Goal: Task Accomplishment & Management: Manage account settings

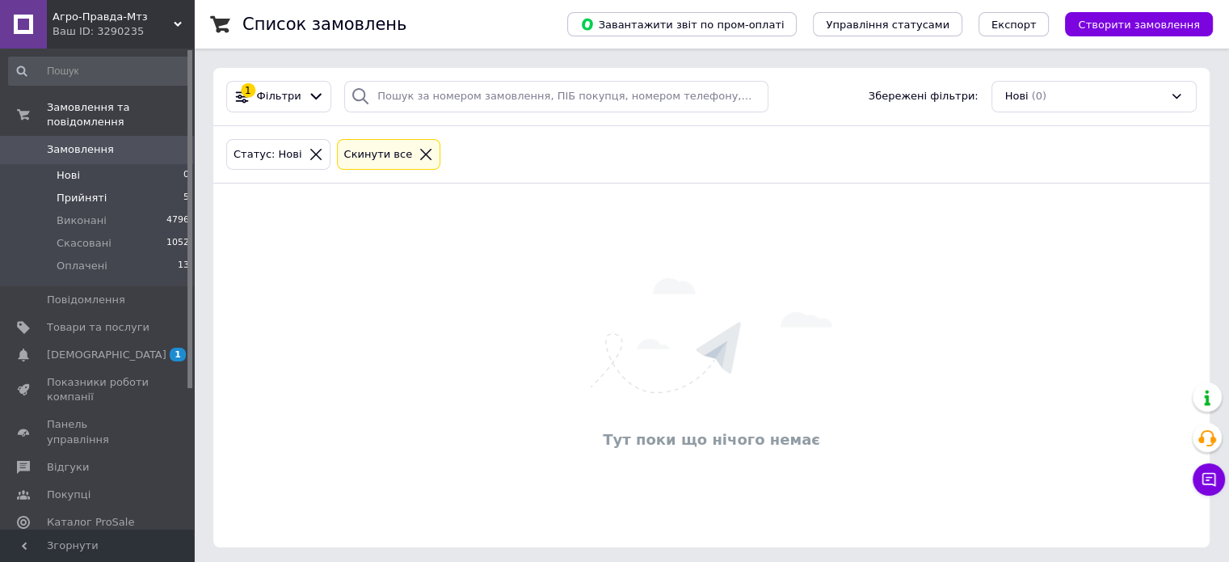
click at [149, 187] on li "Прийняті 5" at bounding box center [99, 198] width 199 height 23
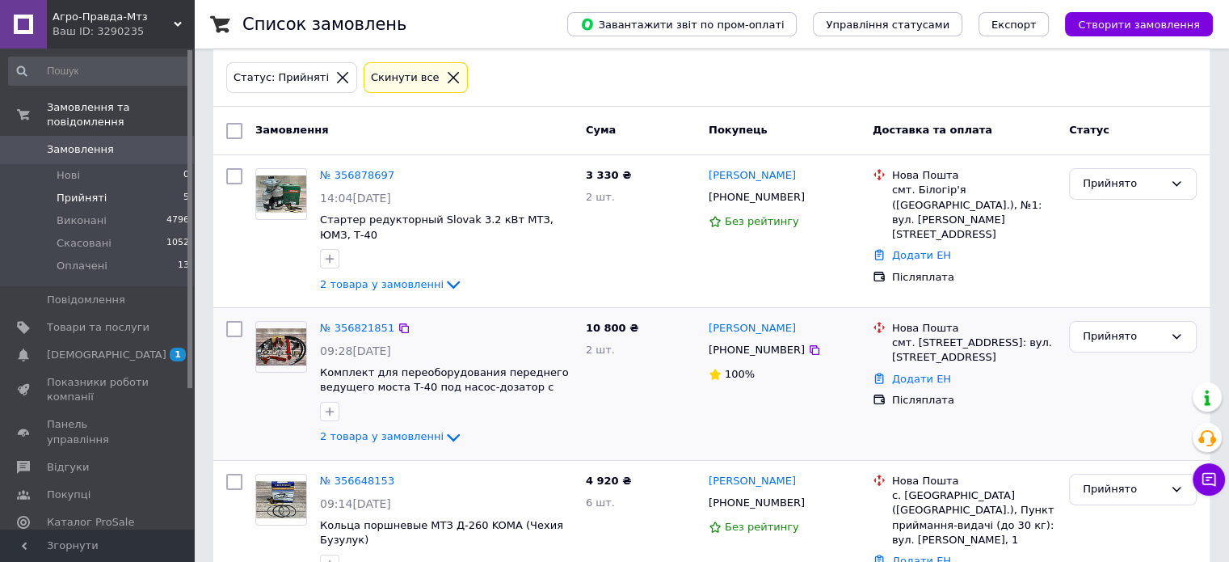
scroll to position [81, 0]
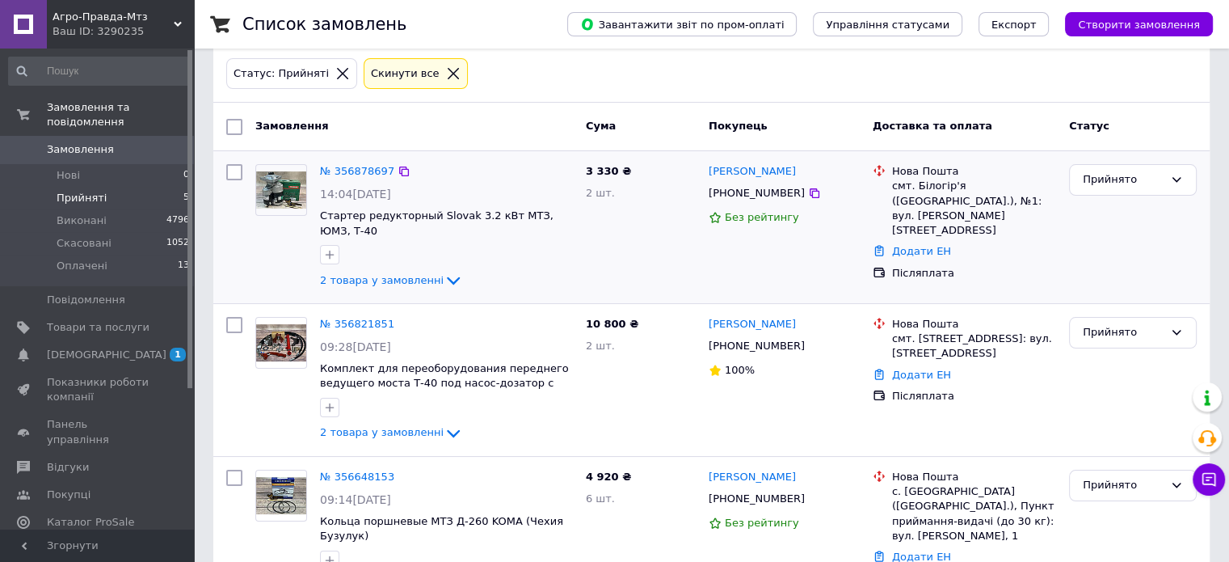
click at [361, 287] on div "2 товара у замовленні" at bounding box center [446, 280] width 253 height 19
click at [288, 201] on img at bounding box center [281, 190] width 50 height 38
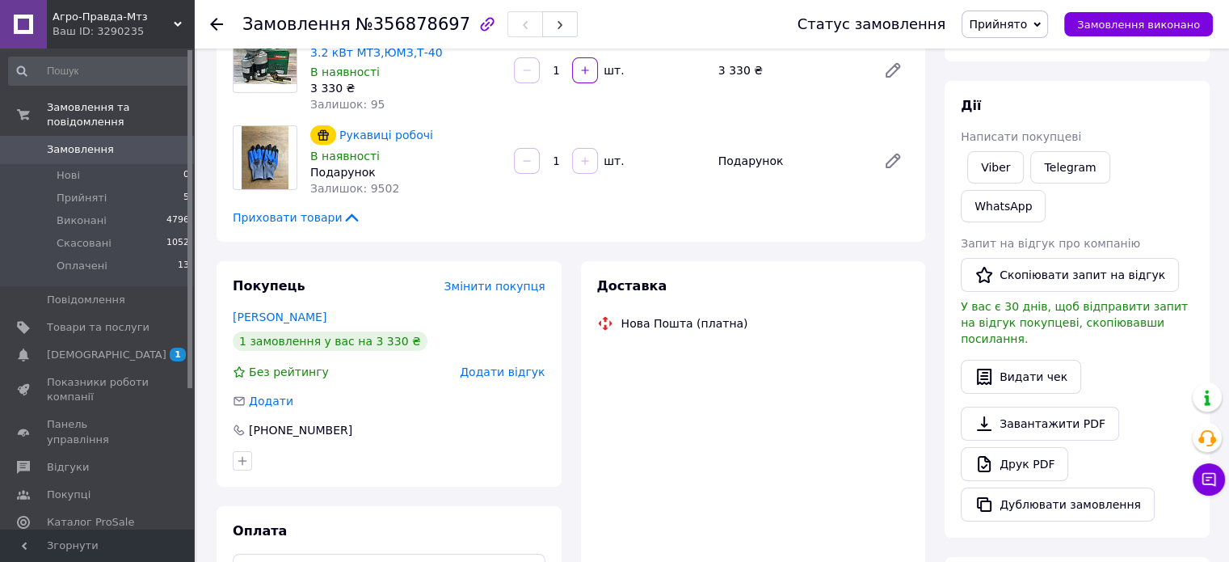
scroll to position [162, 0]
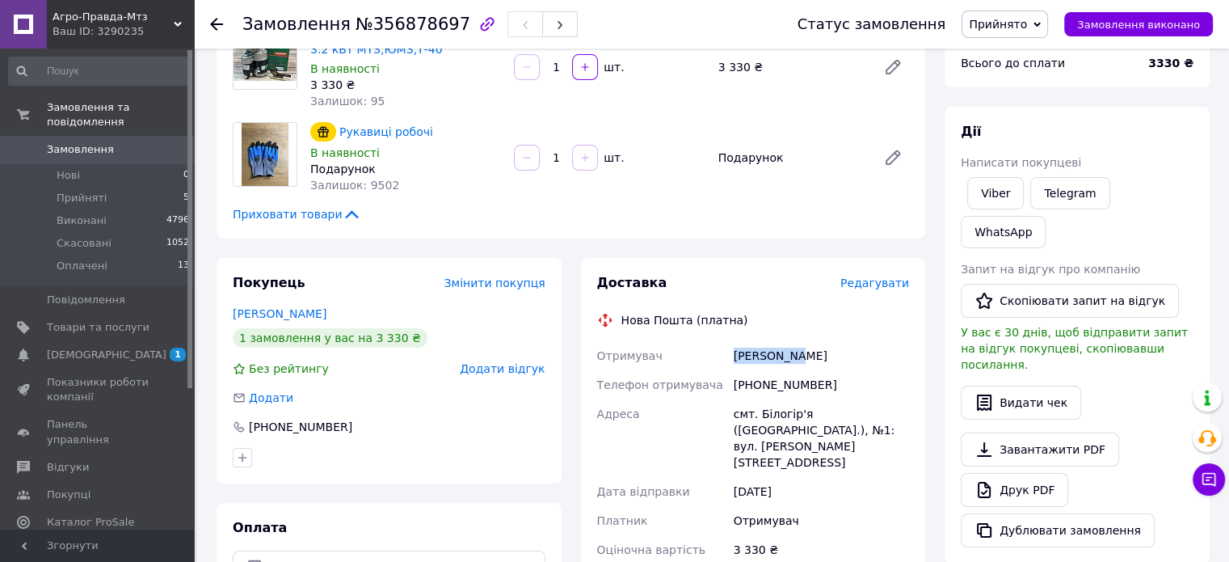
drag, startPoint x: 724, startPoint y: 355, endPoint x: 831, endPoint y: 365, distance: 108.0
click at [833, 365] on div "Отримувач Кодан Іван Телефон отримувача +380978984133 Адреса смт. Білогір'я (Хм…" at bounding box center [753, 504] width 319 height 326
copy div "Отримувач Кодан Іван"
click at [786, 390] on div "[PHONE_NUMBER]" at bounding box center [821, 384] width 182 height 29
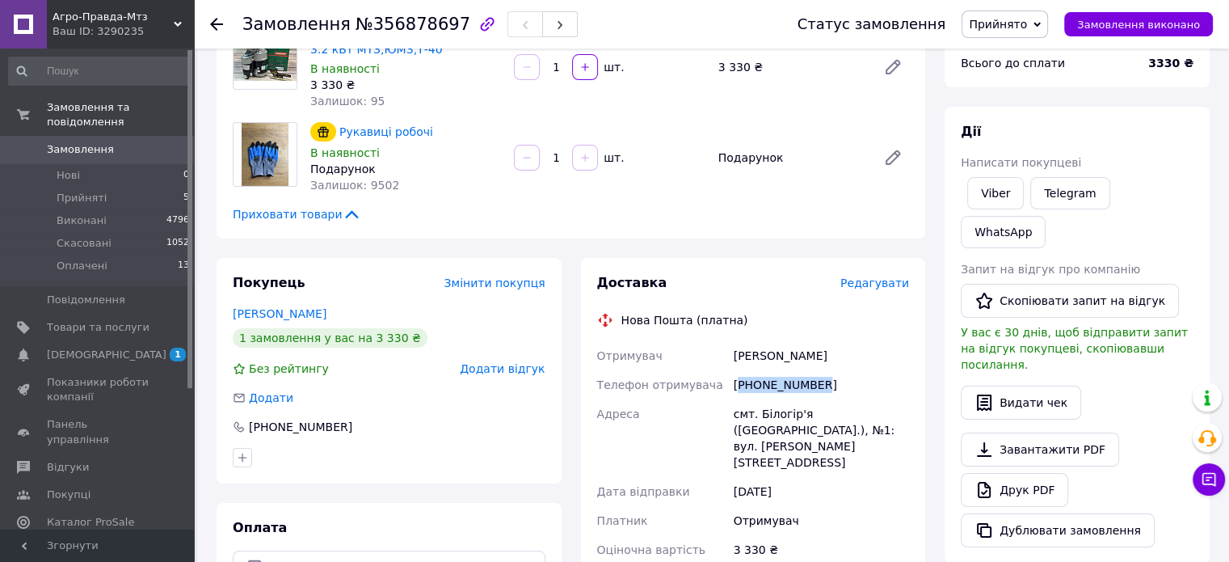
copy div "380978984133"
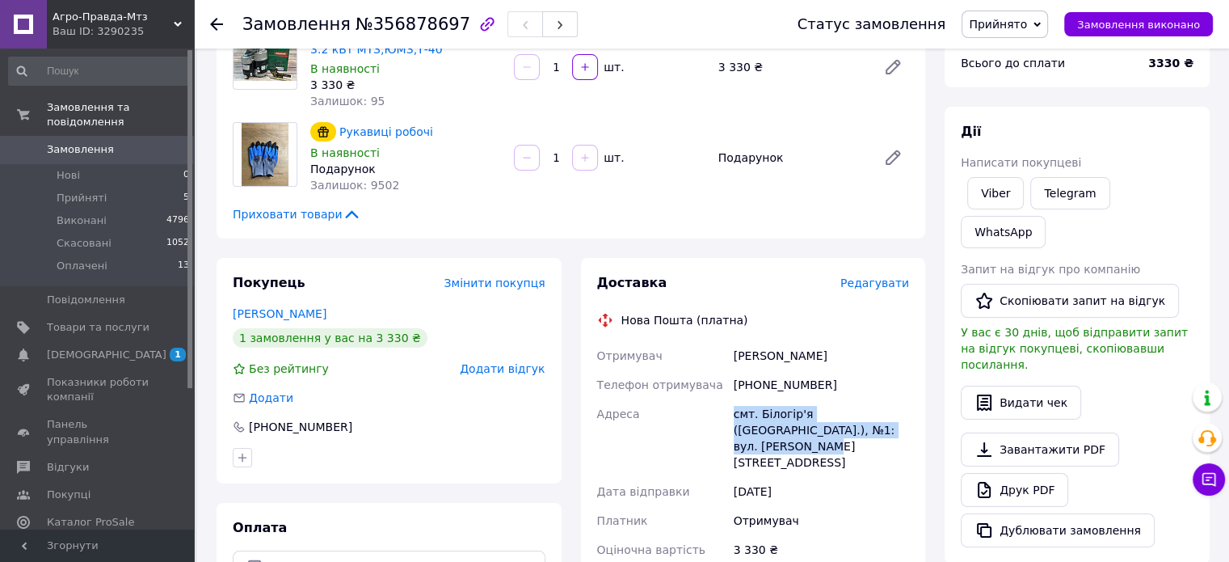
drag, startPoint x: 724, startPoint y: 416, endPoint x: 860, endPoint y: 437, distance: 138.1
click at [860, 437] on div "Отримувач Кодан Іван Телефон отримувача +380978984133 Адреса смт. Білогір'я (Хм…" at bounding box center [753, 504] width 319 height 326
copy div "Адреса смт. Білогір'я (Хмельницька обл.), №1: вул. Бондарчука, 1"
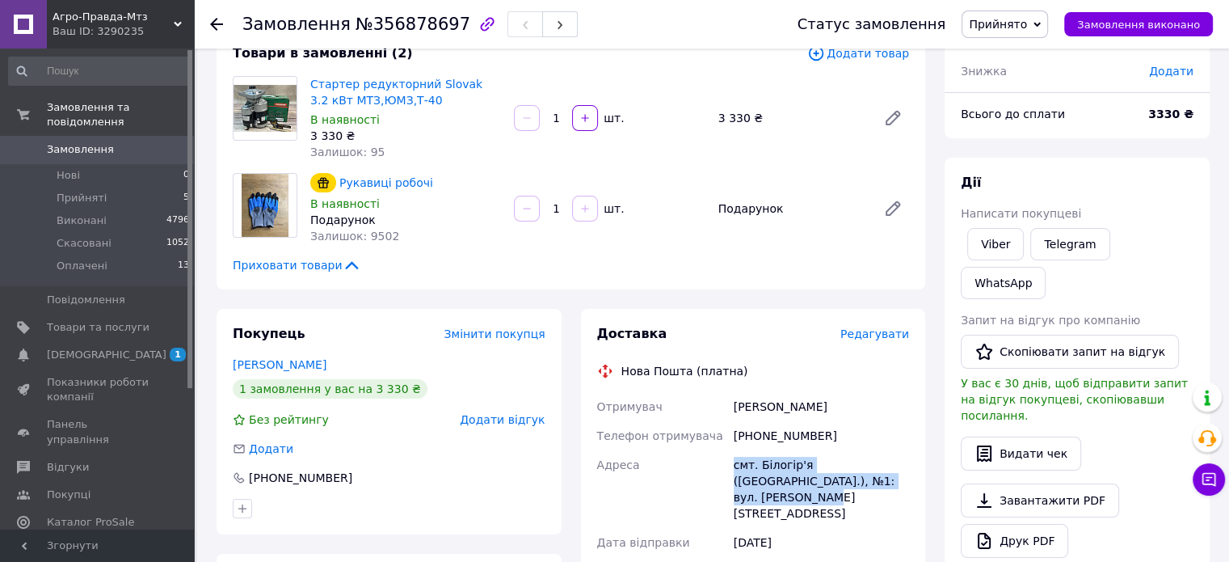
scroll to position [0, 0]
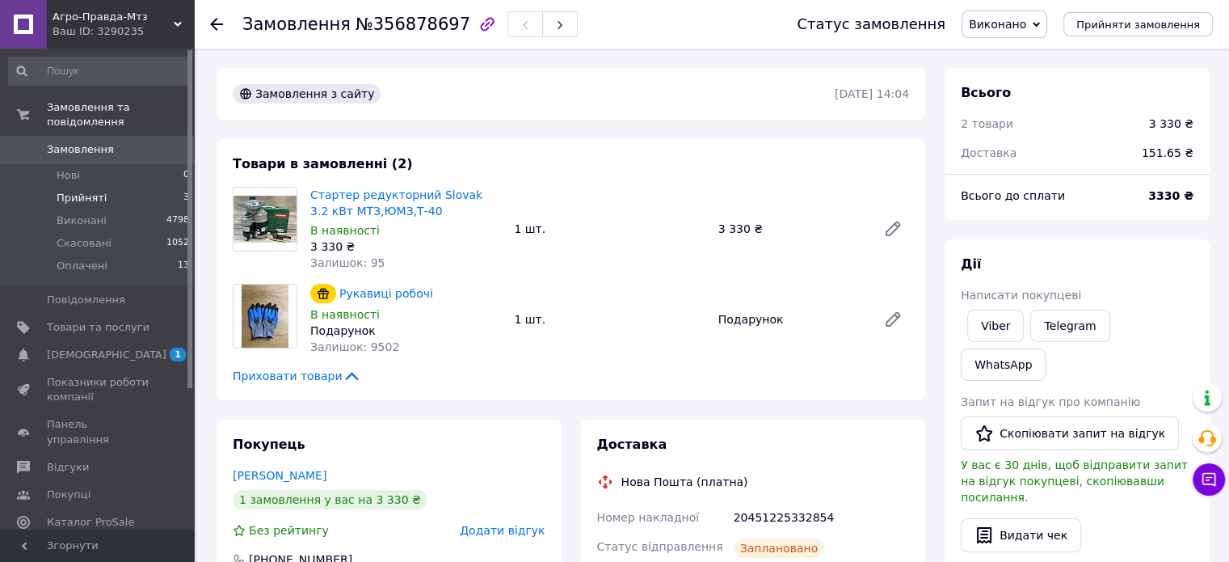
click at [145, 187] on li "Прийняті 3" at bounding box center [99, 198] width 199 height 23
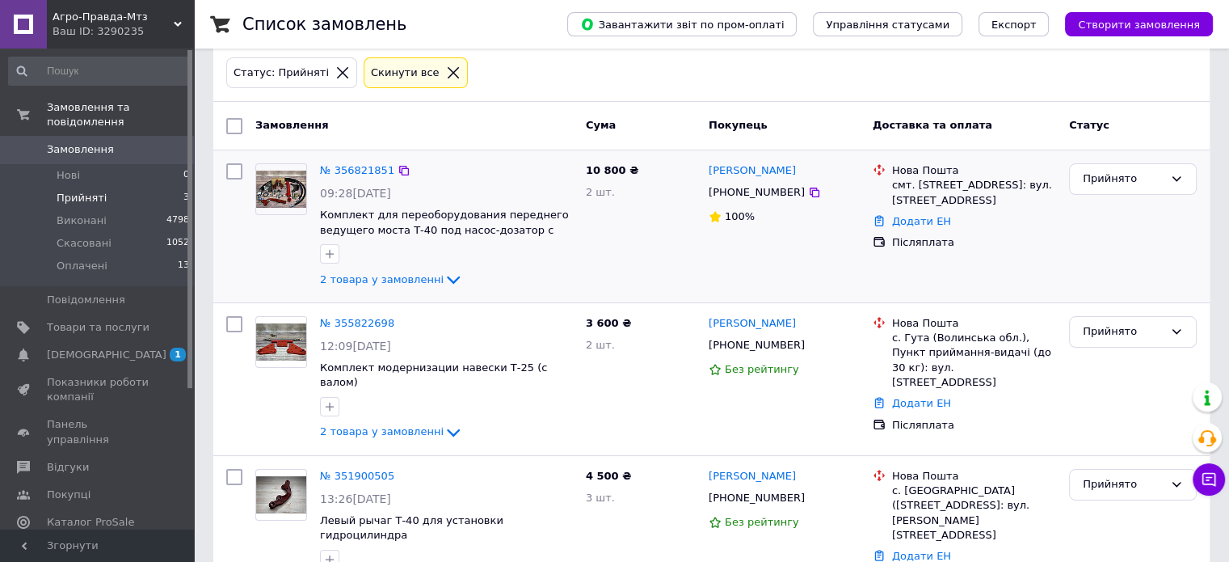
scroll to position [90, 0]
